Goal: Find specific page/section: Find specific page/section

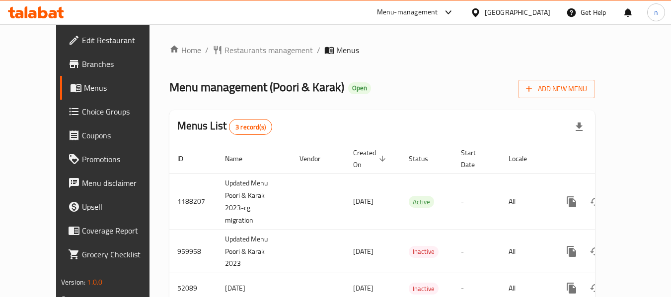
click at [454, 10] on icon at bounding box center [449, 12] width 12 height 12
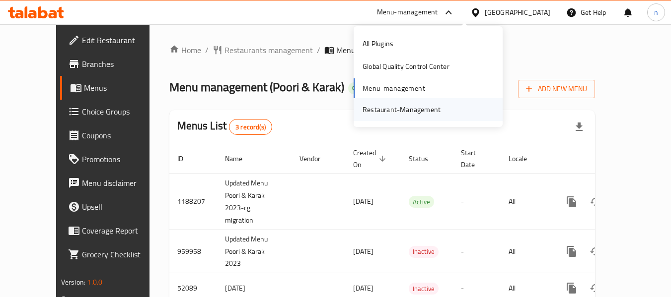
click at [398, 111] on div "Restaurant-Management" at bounding box center [402, 109] width 78 height 11
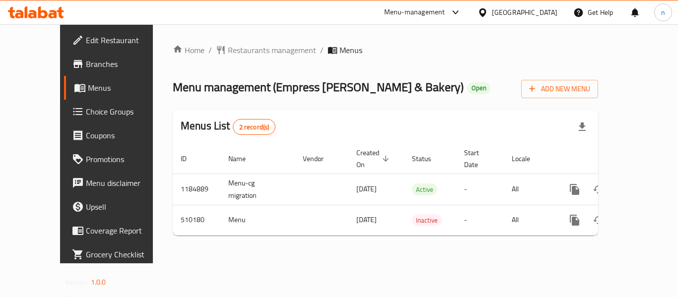
click at [488, 11] on icon at bounding box center [483, 12] width 10 height 10
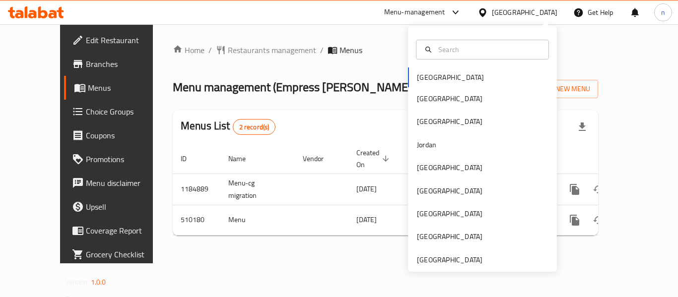
click at [439, 269] on div "[GEOGRAPHIC_DATA] [GEOGRAPHIC_DATA] [GEOGRAPHIC_DATA] [GEOGRAPHIC_DATA] [GEOGRA…" at bounding box center [482, 149] width 149 height 246
click at [438, 257] on div "[GEOGRAPHIC_DATA]" at bounding box center [450, 260] width 66 height 11
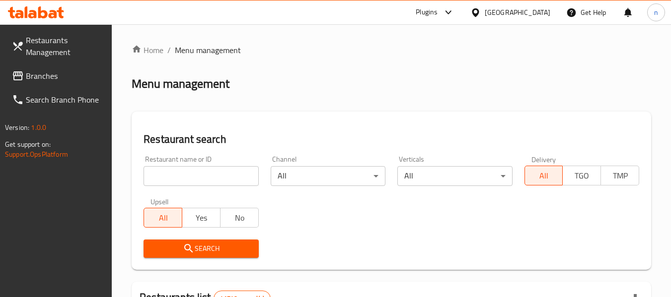
click at [452, 10] on icon at bounding box center [449, 12] width 12 height 12
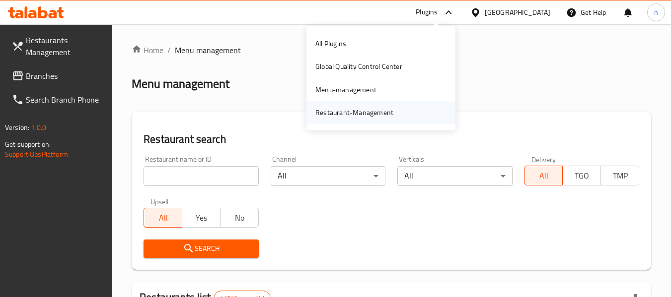
click at [395, 110] on div "Restaurant-Management" at bounding box center [354, 112] width 94 height 23
